Goal: Navigation & Orientation: Find specific page/section

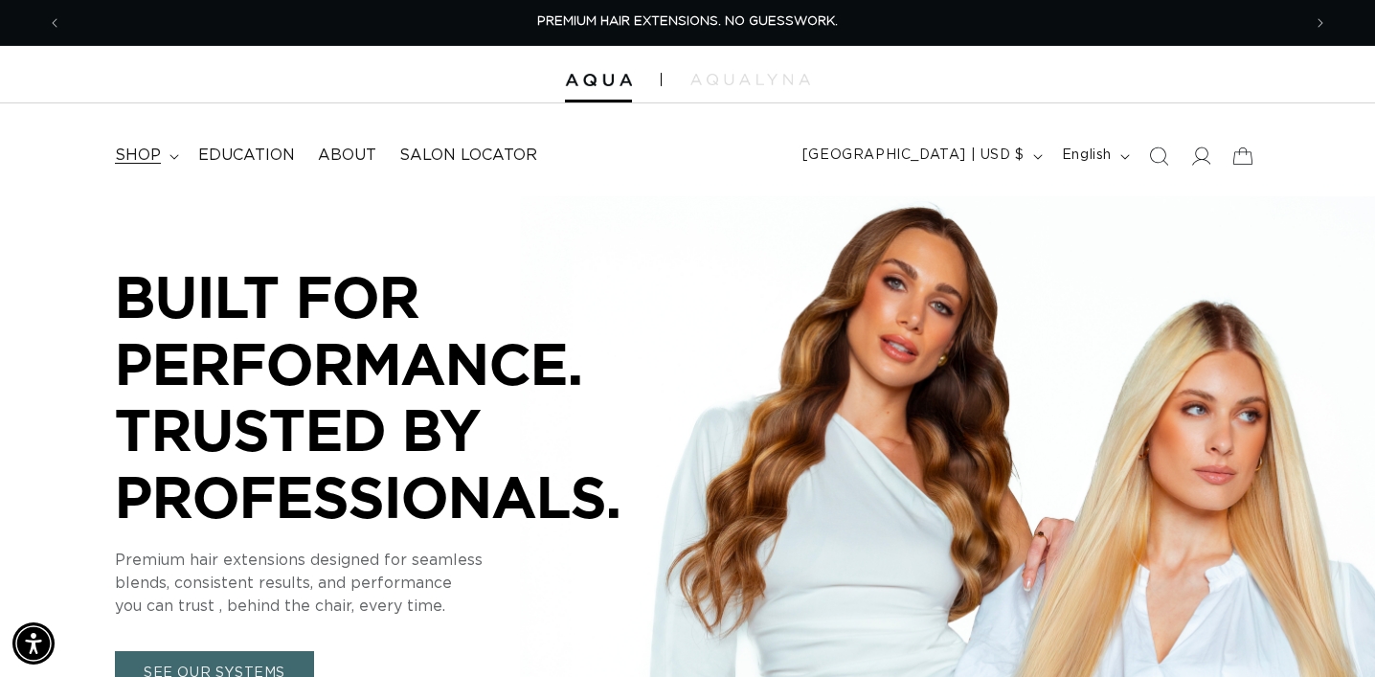
click at [130, 156] on span "shop" at bounding box center [138, 156] width 46 height 20
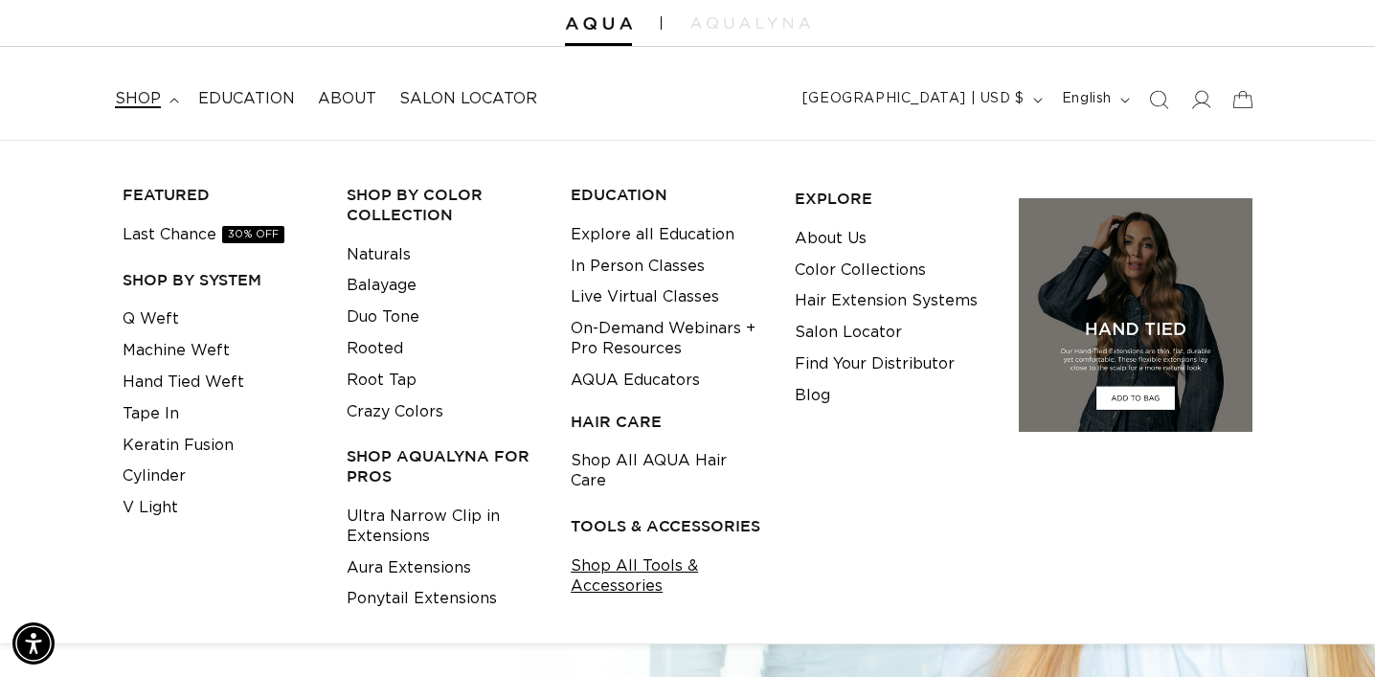
scroll to position [0, 1239]
click at [646, 561] on link "Shop All Tools & Accessories" at bounding box center [668, 577] width 194 height 52
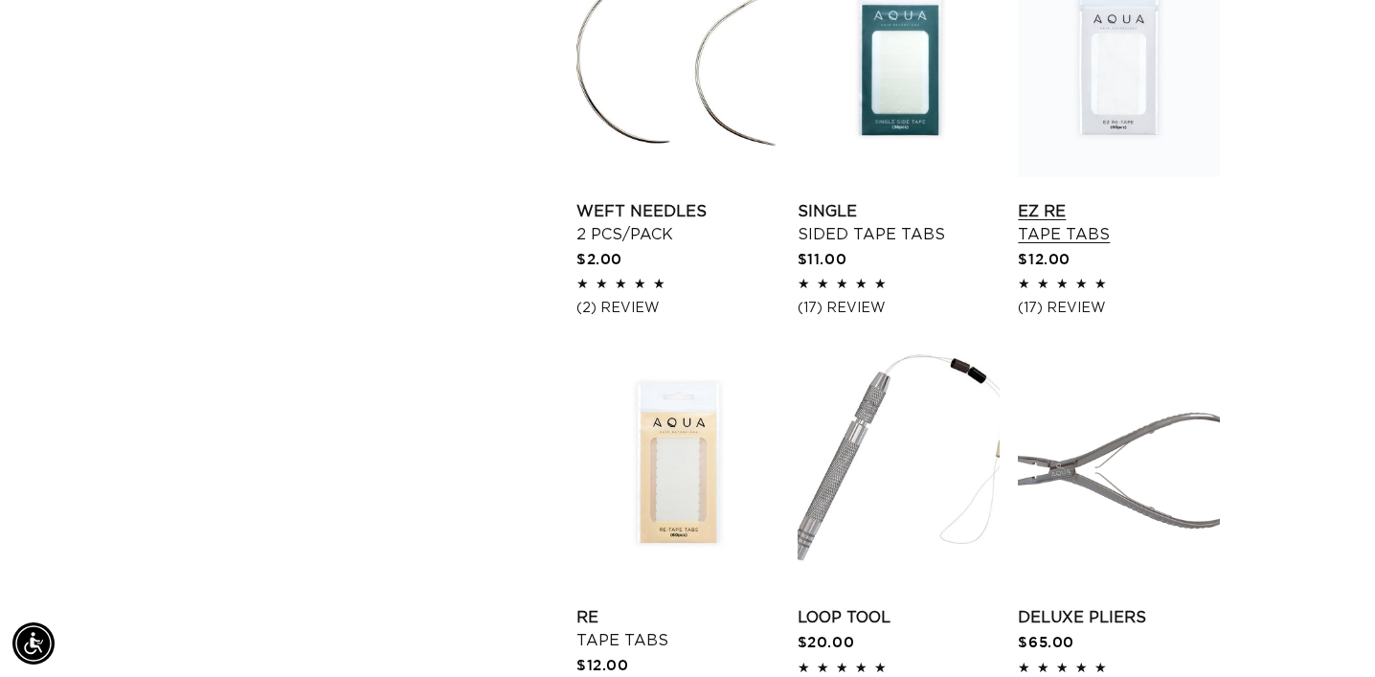
scroll to position [0, 1239]
